Goal: Task Accomplishment & Management: Manage account settings

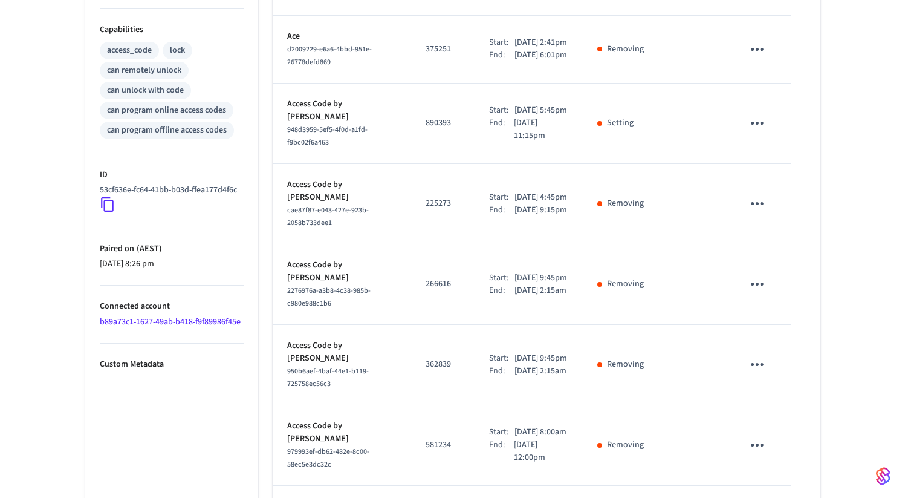
scroll to position [490, 0]
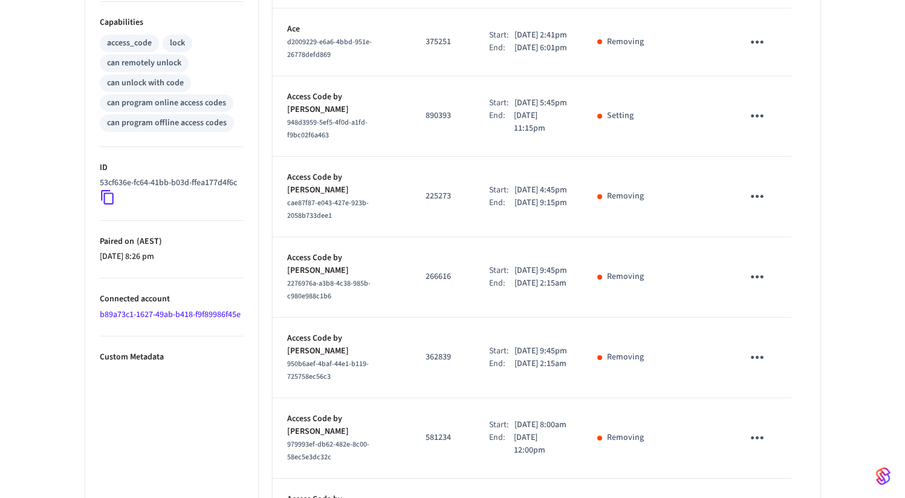
click at [411, 133] on td "890393" at bounding box center [442, 116] width 63 height 80
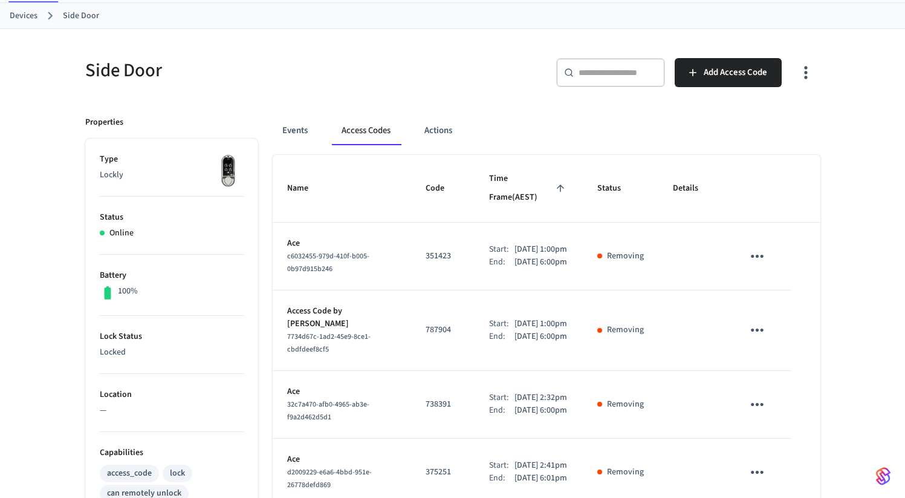
scroll to position [76, 0]
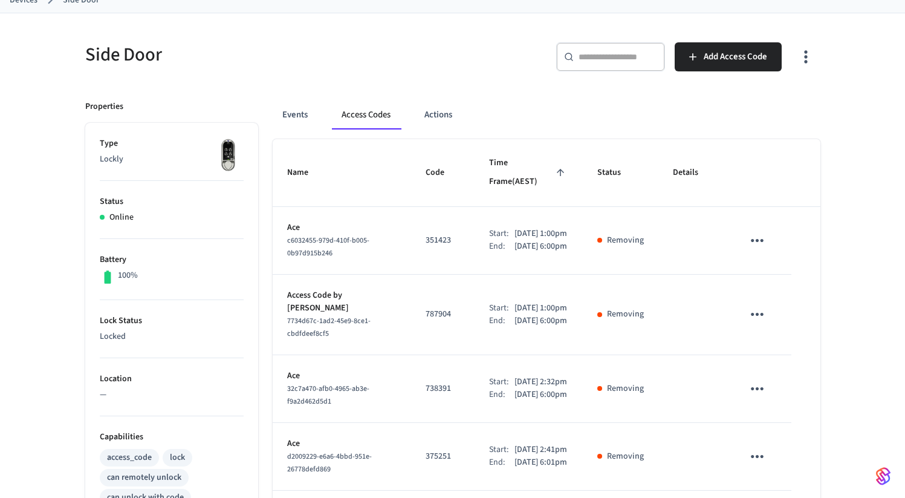
click at [765, 233] on icon "sticky table" at bounding box center [757, 240] width 19 height 19
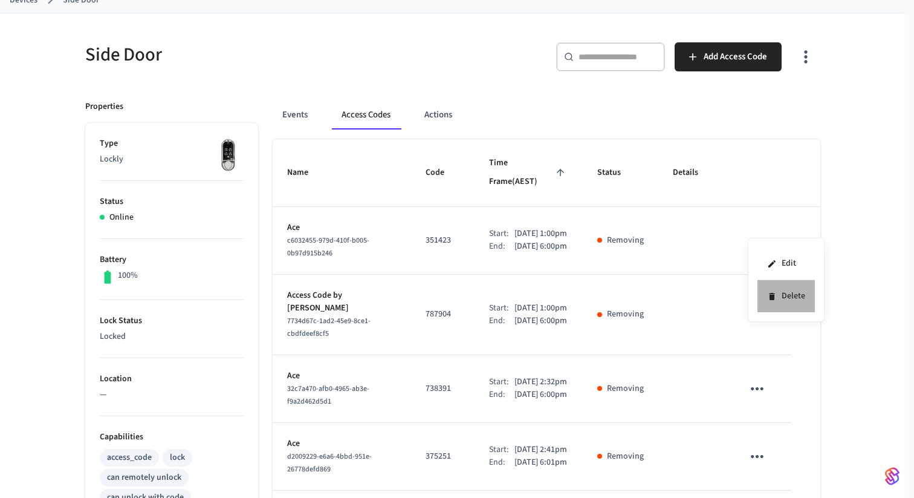
click at [802, 303] on li "Delete" at bounding box center [786, 296] width 57 height 32
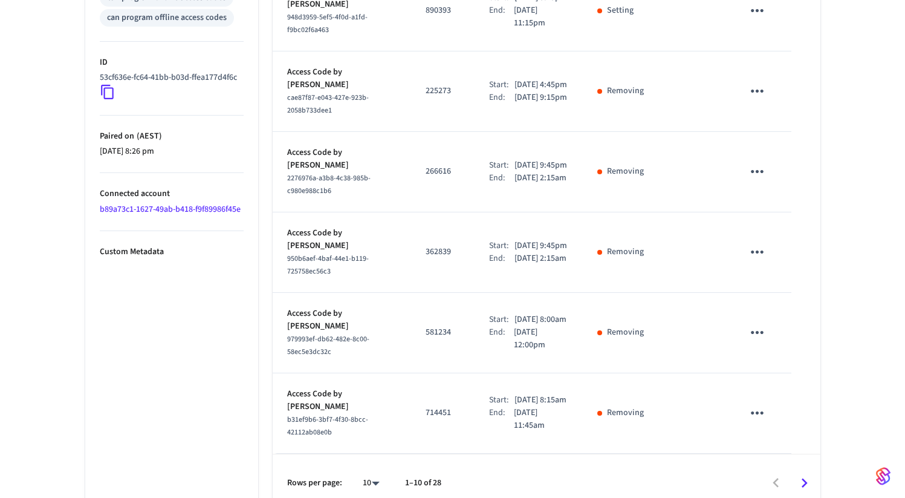
scroll to position [629, 0]
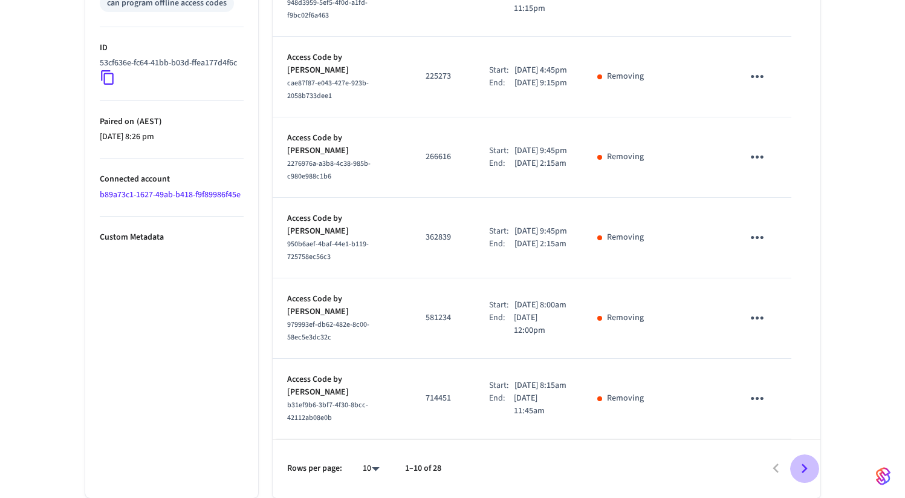
click at [802, 466] on icon "Go to next page" at bounding box center [804, 468] width 19 height 19
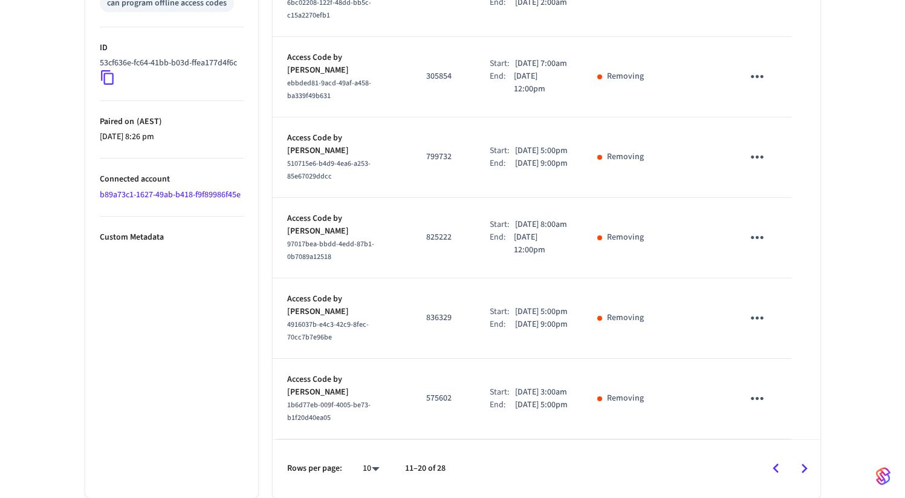
click at [796, 467] on icon "Go to next page" at bounding box center [804, 468] width 19 height 19
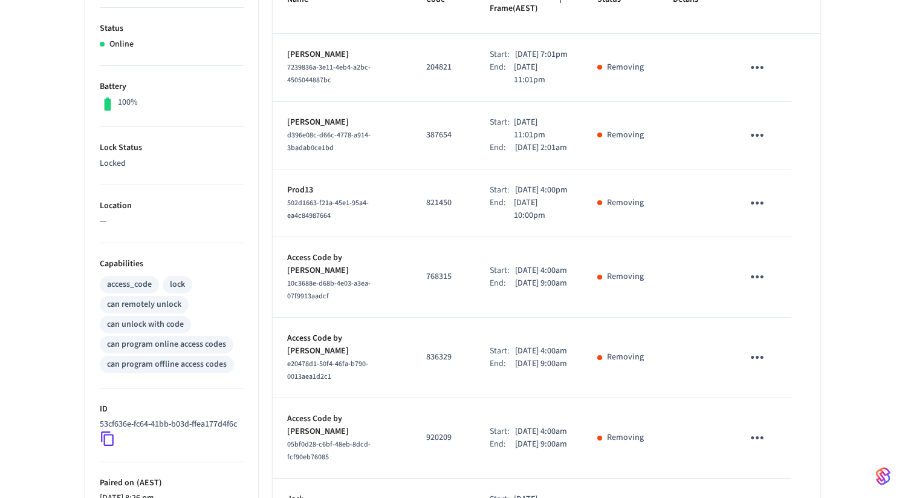
scroll to position [469, 0]
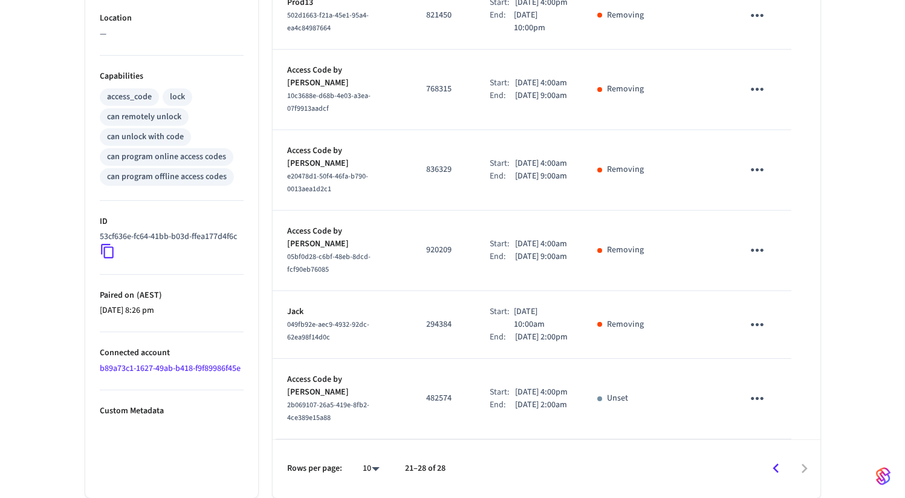
click at [769, 475] on icon "Go to previous page" at bounding box center [776, 468] width 19 height 19
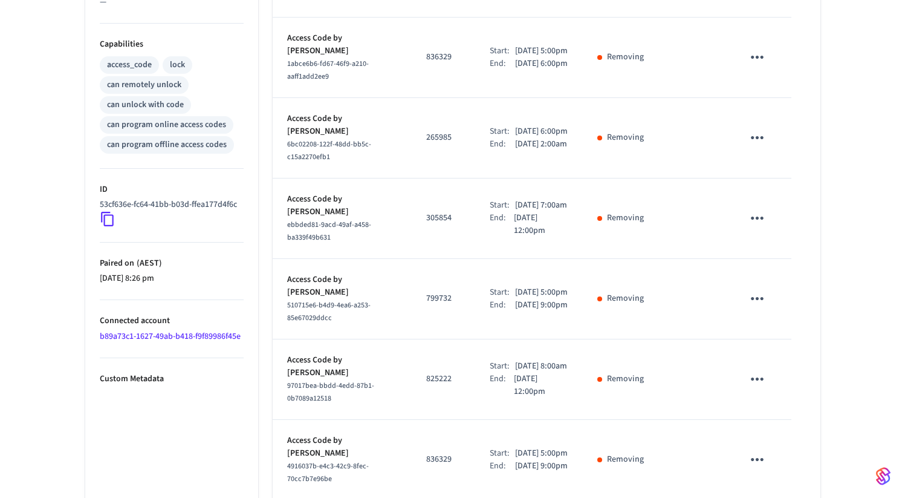
click at [769, 473] on button "sticky table" at bounding box center [757, 459] width 28 height 28
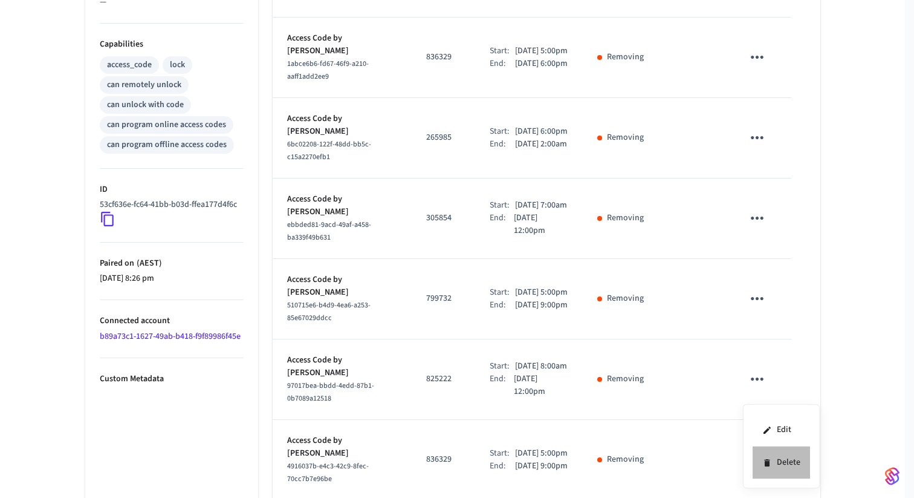
click at [769, 475] on li "Delete" at bounding box center [781, 462] width 57 height 32
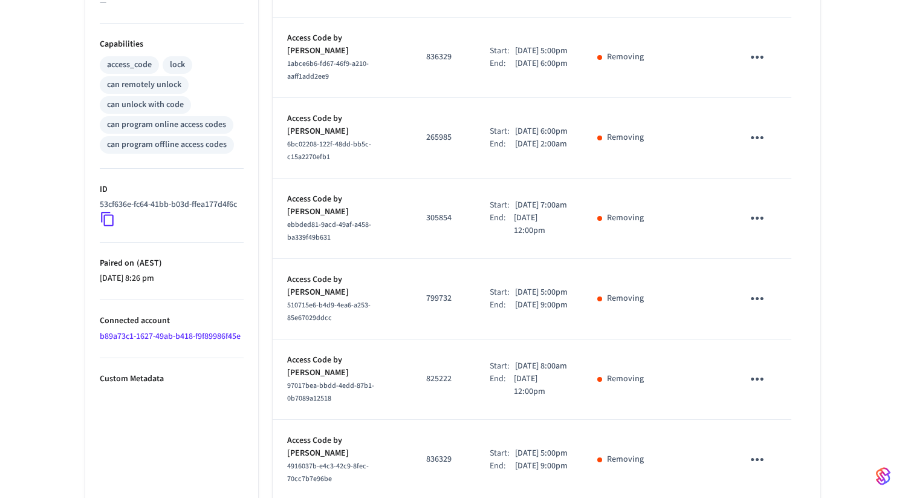
scroll to position [629, 0]
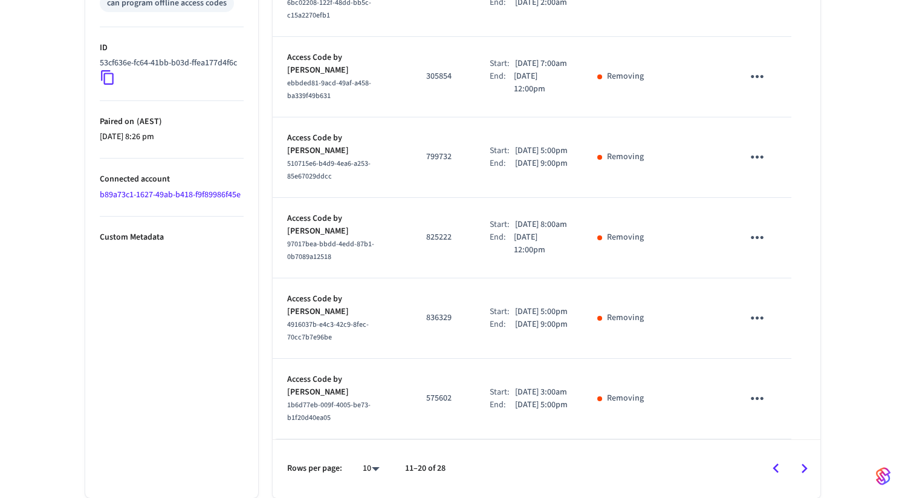
click at [769, 475] on icon "Go to previous page" at bounding box center [776, 468] width 19 height 19
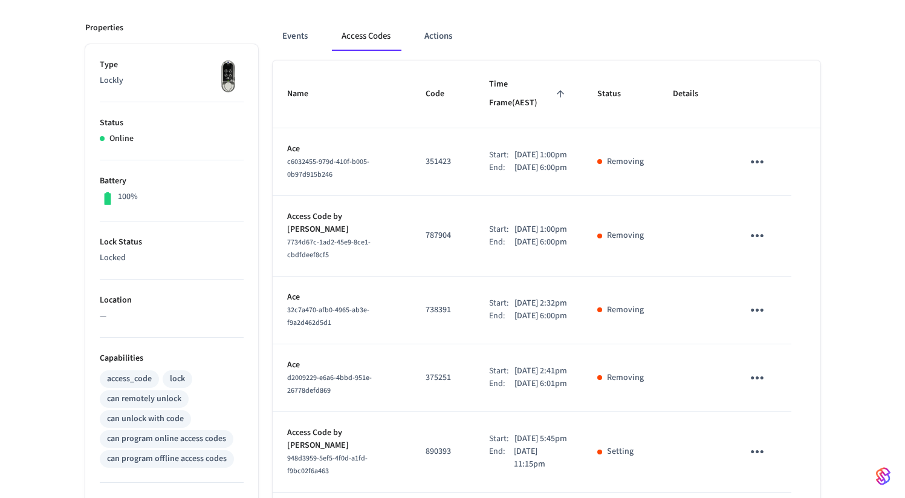
scroll to position [0, 0]
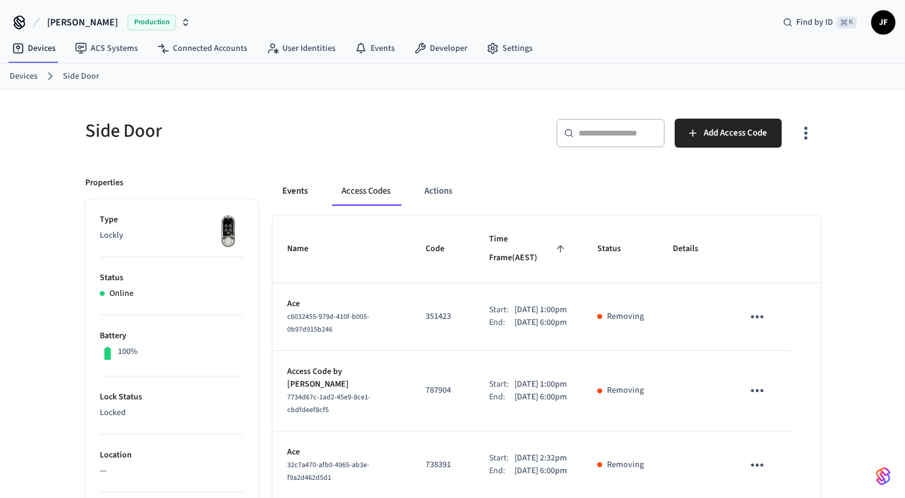
click at [279, 189] on button "Events" at bounding box center [295, 191] width 45 height 29
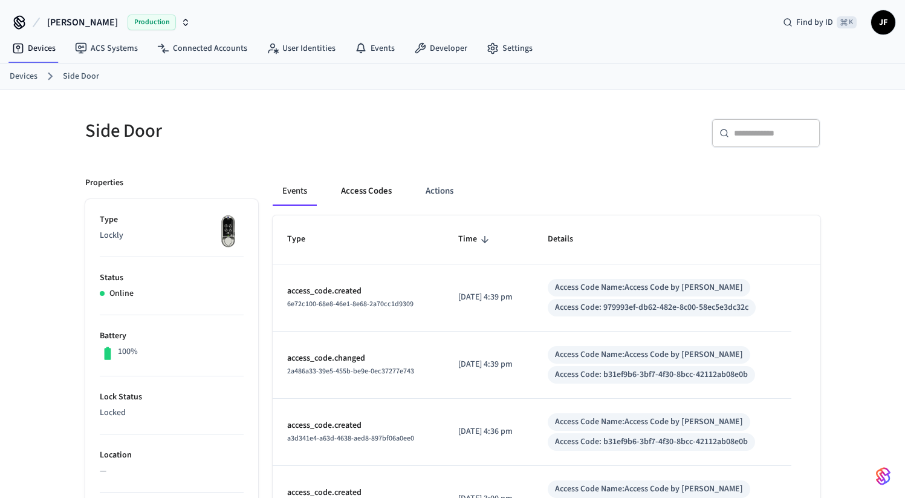
click at [381, 202] on button "Access Codes" at bounding box center [366, 191] width 70 height 29
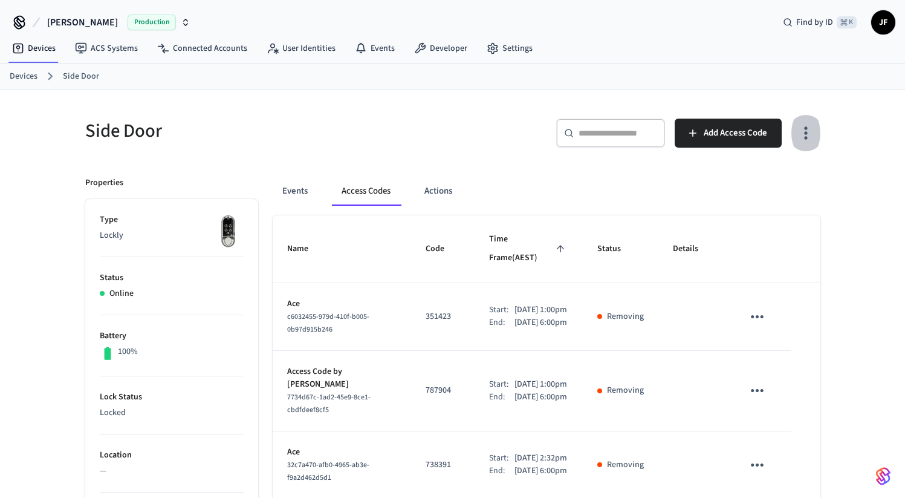
click at [805, 126] on icon "button" at bounding box center [805, 132] width 19 height 19
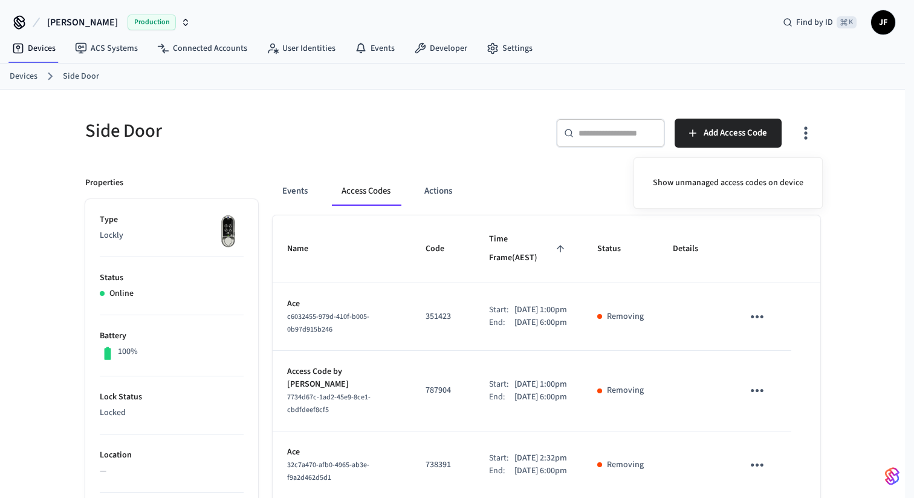
click at [805, 126] on div at bounding box center [457, 249] width 914 height 498
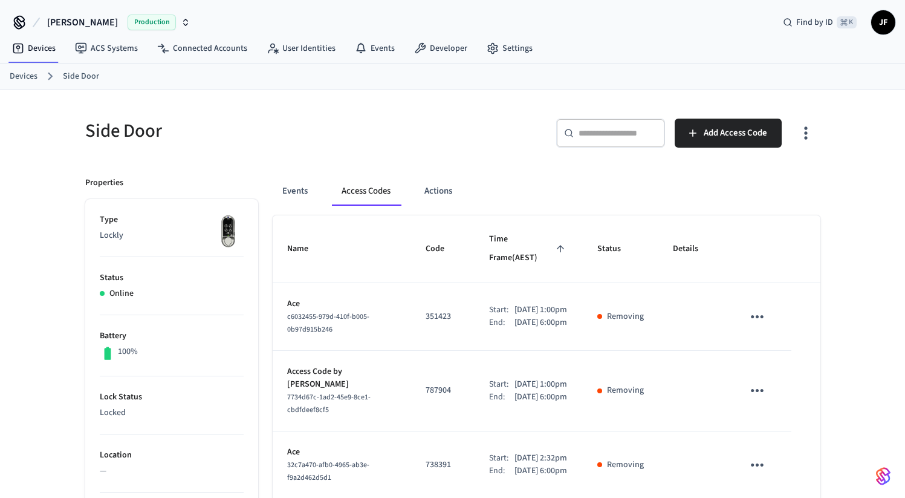
click at [511, 35] on nav "Devices ACS Systems Connected Accounts User Identities Events Developer Settings" at bounding box center [272, 49] width 540 height 28
click at [510, 48] on link "Settings" at bounding box center [509, 48] width 65 height 22
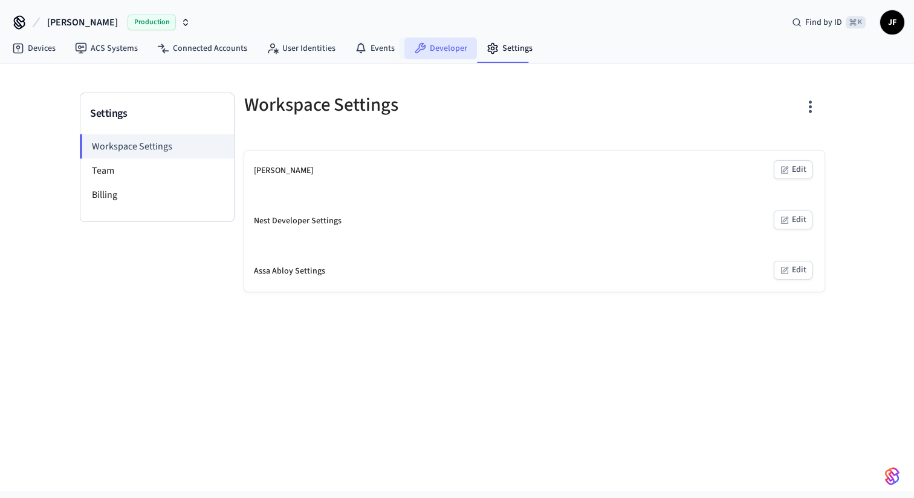
click at [444, 44] on link "Developer" at bounding box center [440, 48] width 73 height 22
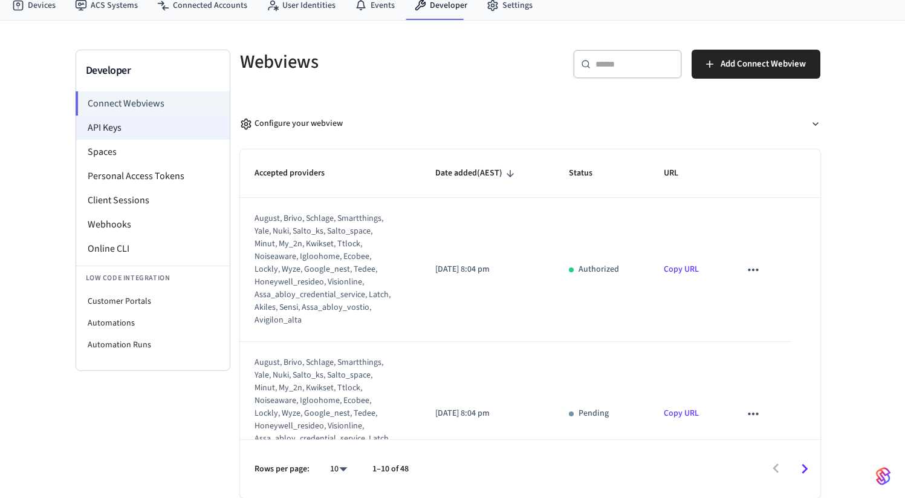
click at [111, 122] on li "API Keys" at bounding box center [153, 127] width 154 height 24
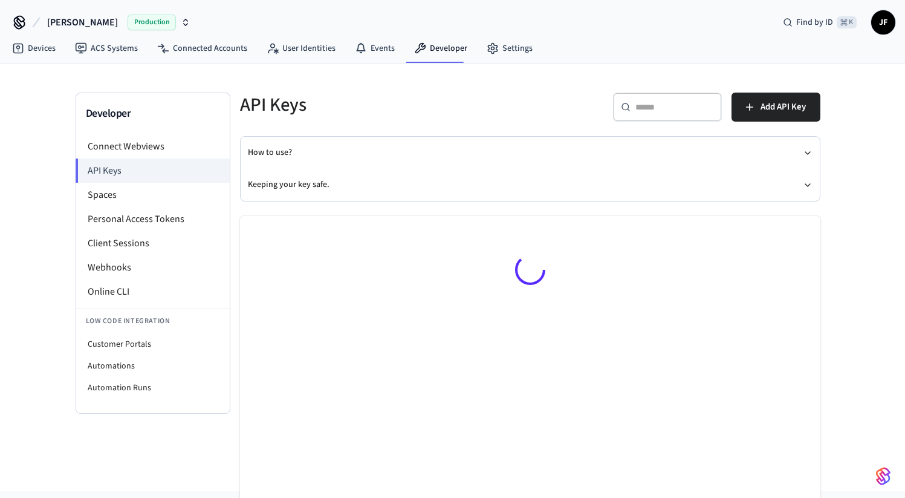
click at [285, 125] on div "API Keys" at bounding box center [374, 104] width 297 height 53
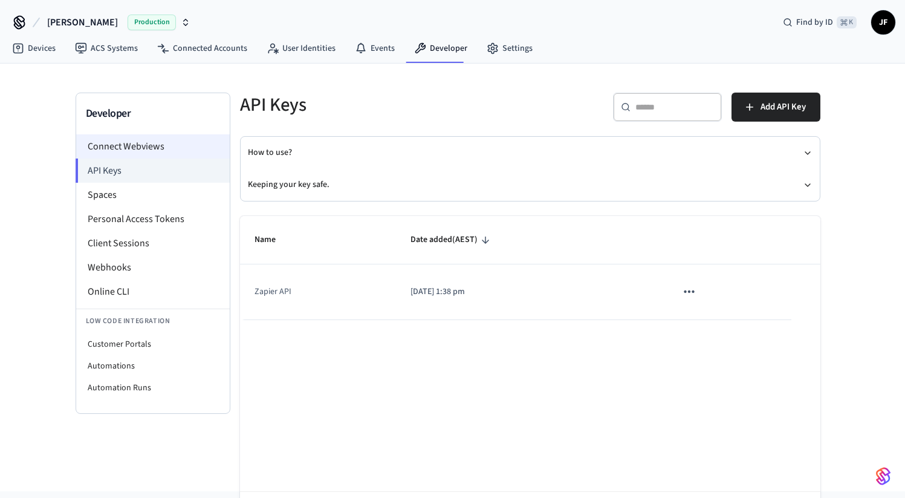
click at [190, 140] on li "Connect Webviews" at bounding box center [153, 146] width 154 height 24
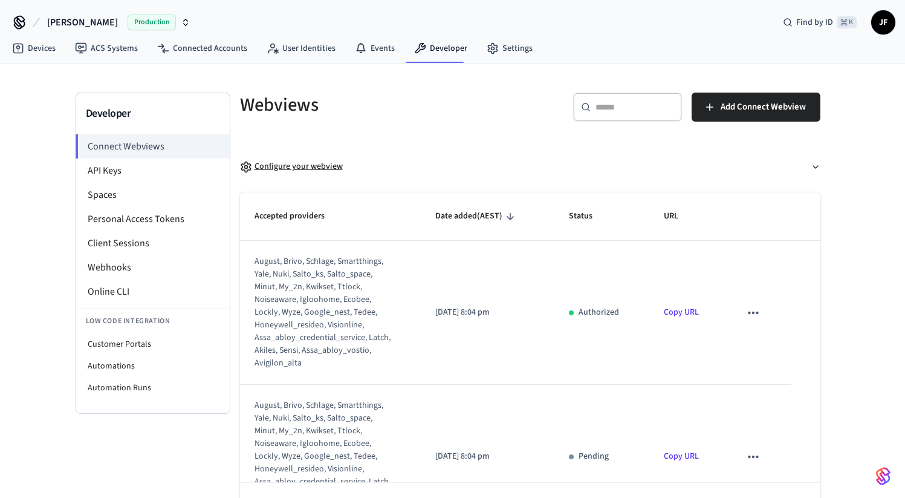
click at [296, 170] on div "Configure your webview" at bounding box center [291, 166] width 103 height 13
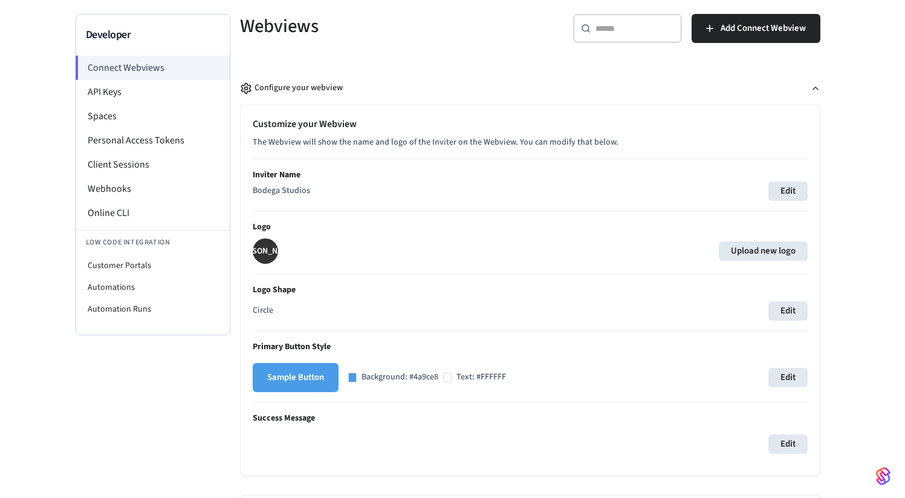
scroll to position [60, 0]
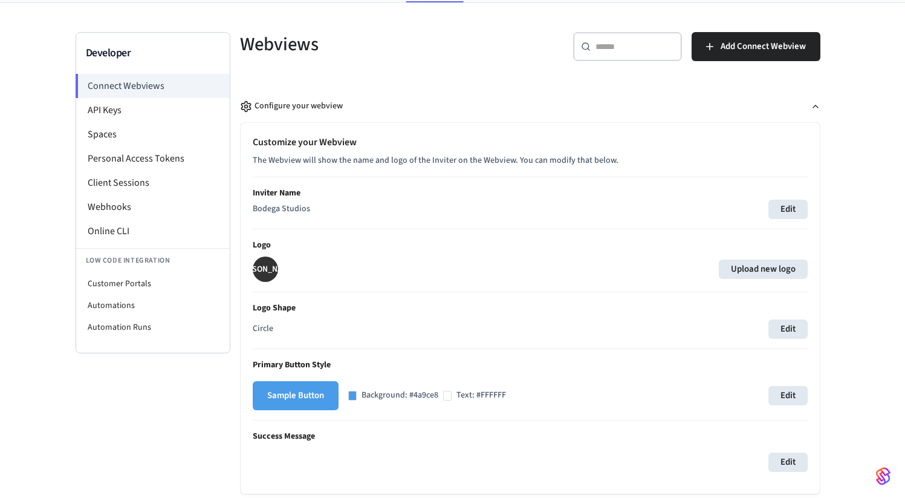
click at [274, 270] on div "[PERSON_NAME]" at bounding box center [265, 268] width 25 height 25
click at [770, 258] on div "JO Upload new logo" at bounding box center [530, 268] width 555 height 25
click at [770, 270] on label "Upload new logo" at bounding box center [763, 268] width 89 height 19
click at [0, 0] on input "Upload new logo" at bounding box center [0, 0] width 0 height 0
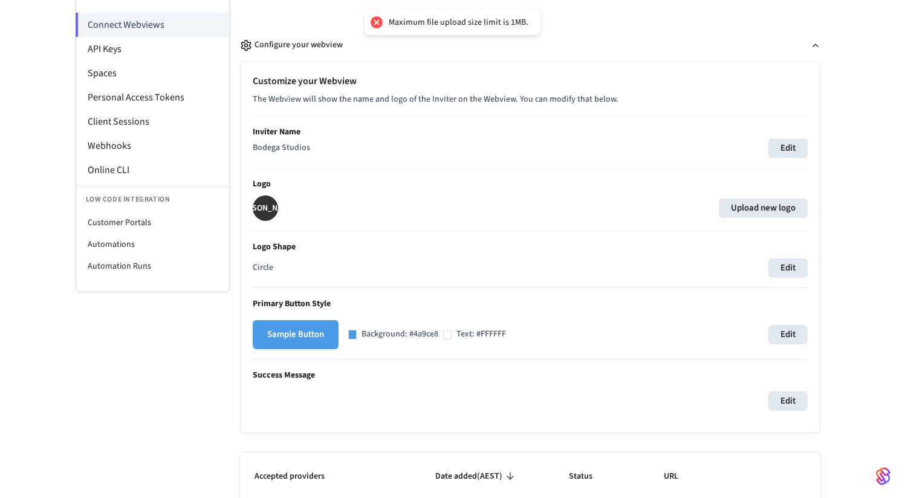
scroll to position [97, 0]
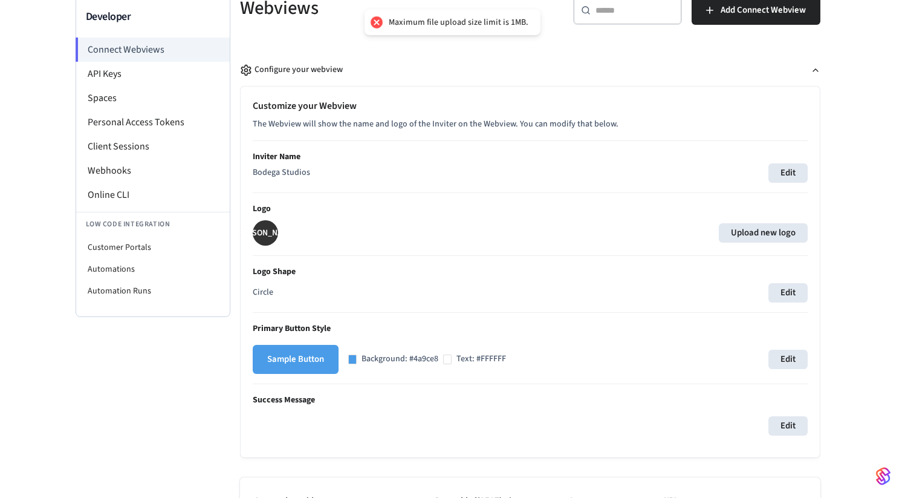
click at [761, 242] on div "JO Upload new logo" at bounding box center [530, 232] width 555 height 25
click at [766, 235] on label "Upload new logo" at bounding box center [763, 232] width 89 height 19
click at [0, 0] on input "Upload new logo" at bounding box center [0, 0] width 0 height 0
